Goal: Information Seeking & Learning: Learn about a topic

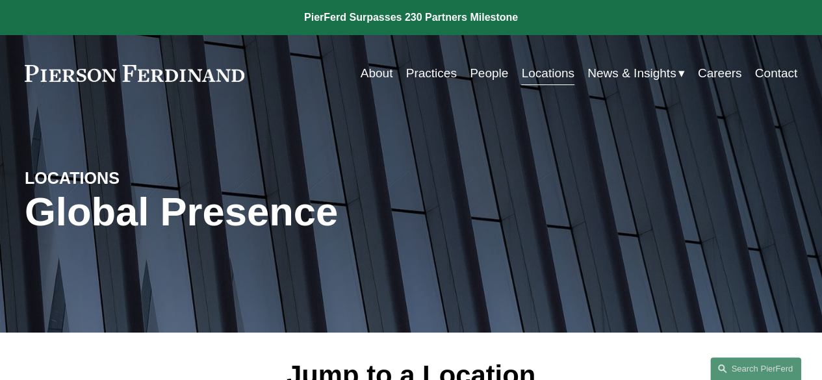
click at [433, 73] on link "Practices" at bounding box center [431, 73] width 51 height 25
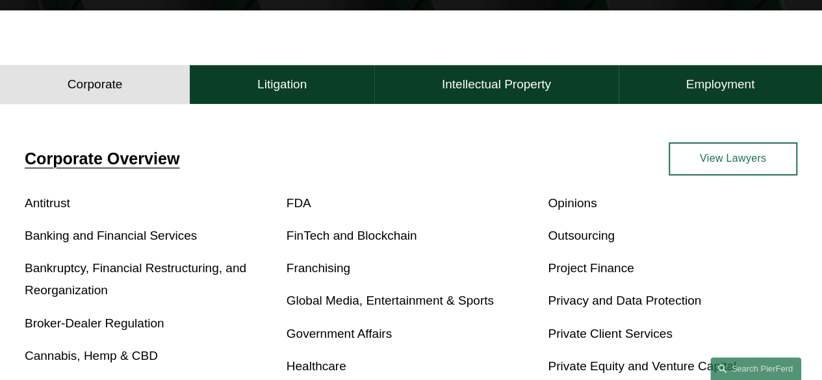
scroll to position [325, 0]
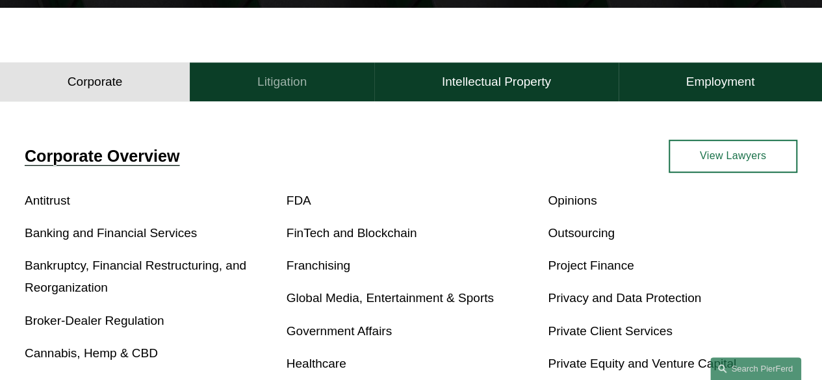
click at [257, 77] on h4 "Litigation" at bounding box center [281, 82] width 49 height 16
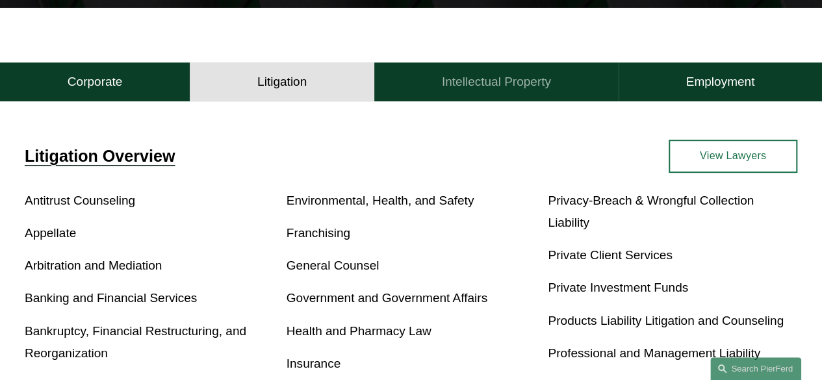
click at [454, 77] on h4 "Intellectual Property" at bounding box center [496, 82] width 109 height 16
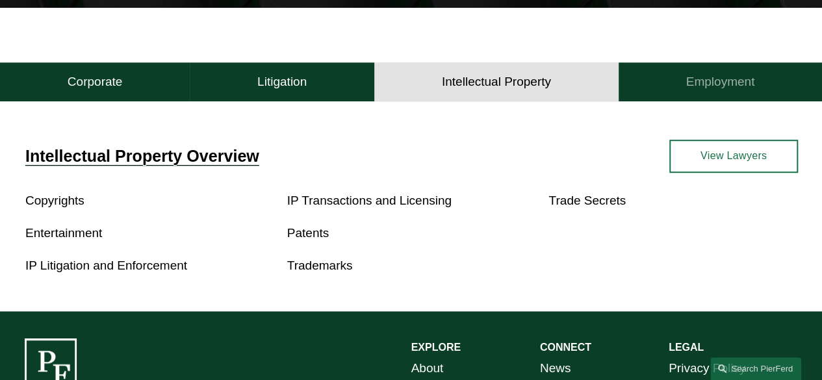
click at [698, 90] on h4 "Employment" at bounding box center [719, 82] width 69 height 16
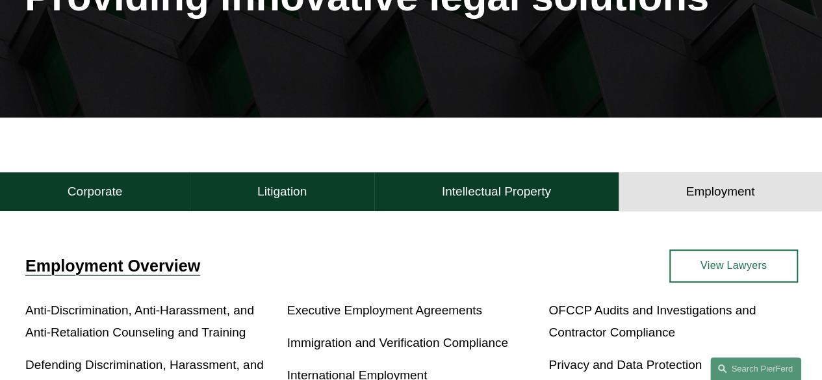
scroll to position [0, 0]
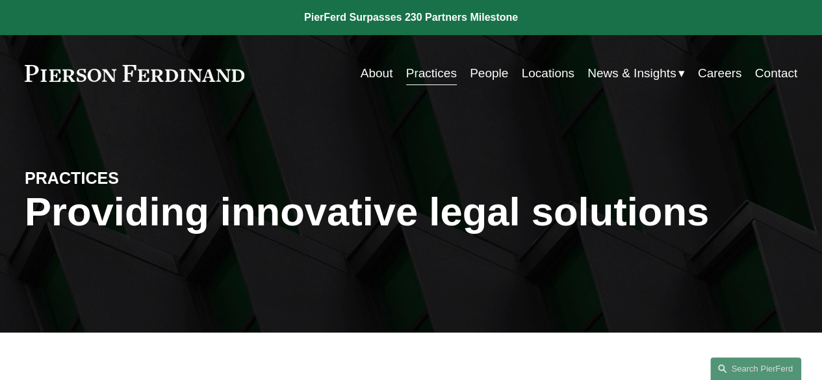
click at [555, 75] on link "Locations" at bounding box center [547, 73] width 53 height 25
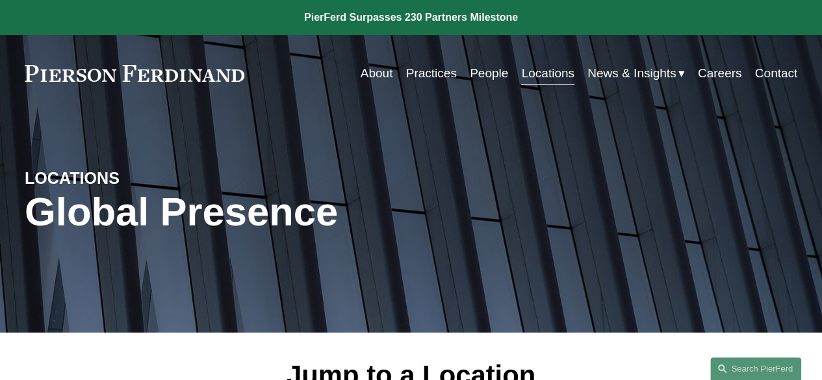
click at [434, 78] on link "Practices" at bounding box center [431, 73] width 51 height 25
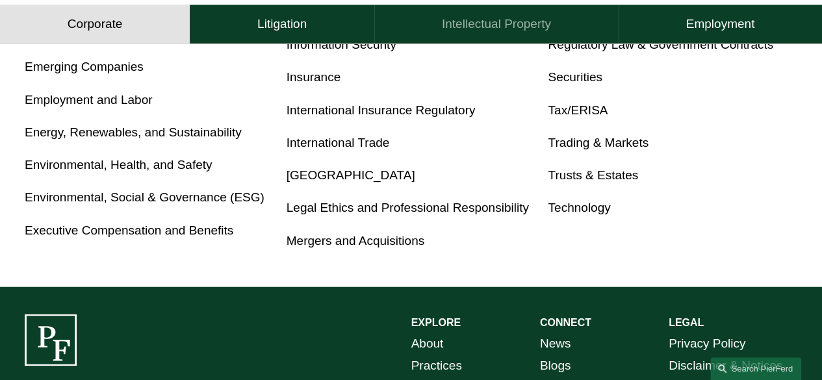
scroll to position [779, 0]
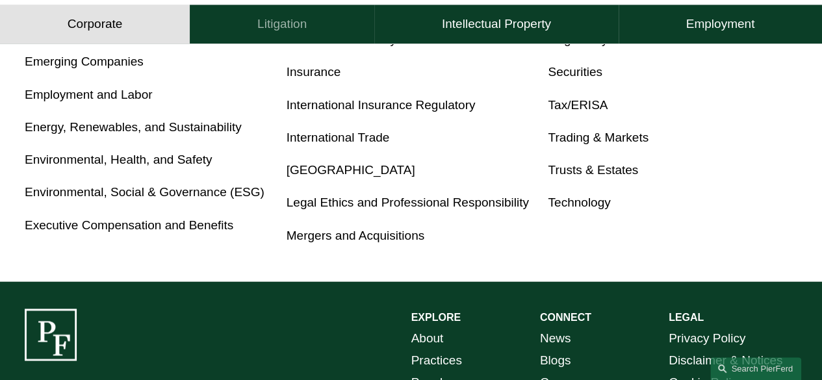
click at [291, 23] on h4 "Litigation" at bounding box center [281, 25] width 49 height 16
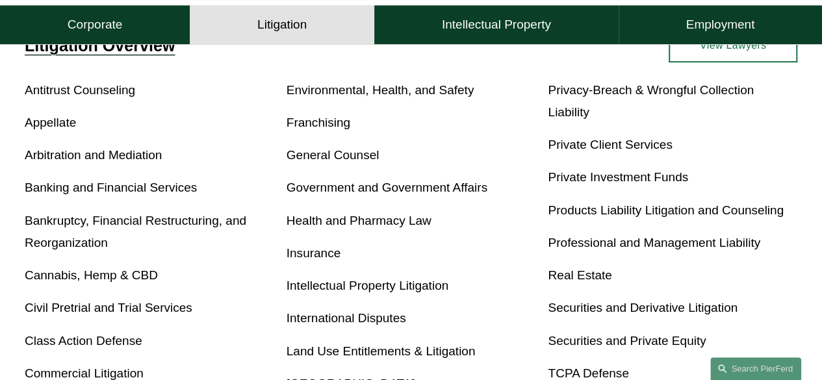
scroll to position [418, 0]
